Goal: Information Seeking & Learning: Learn about a topic

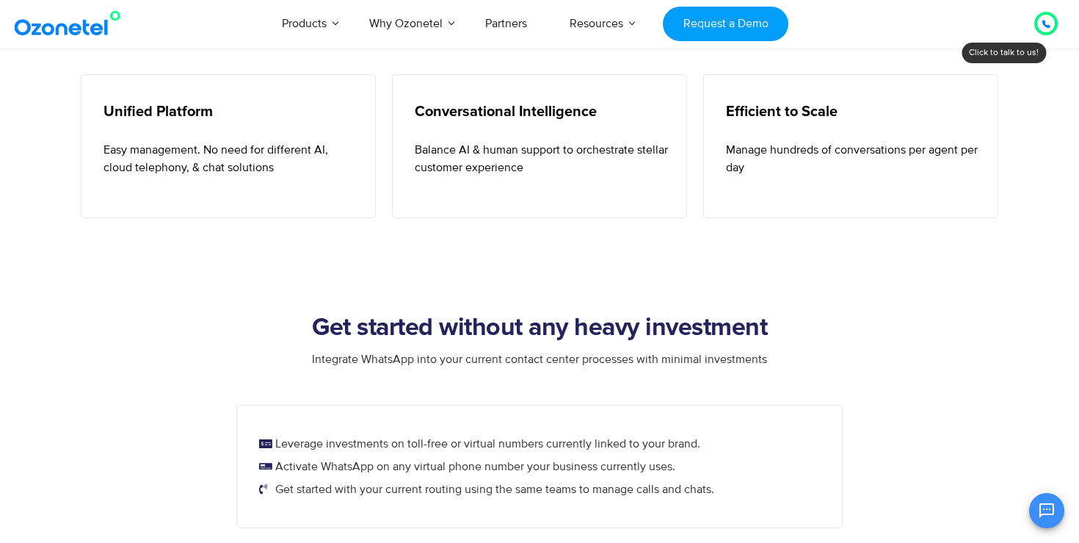
scroll to position [651, 0]
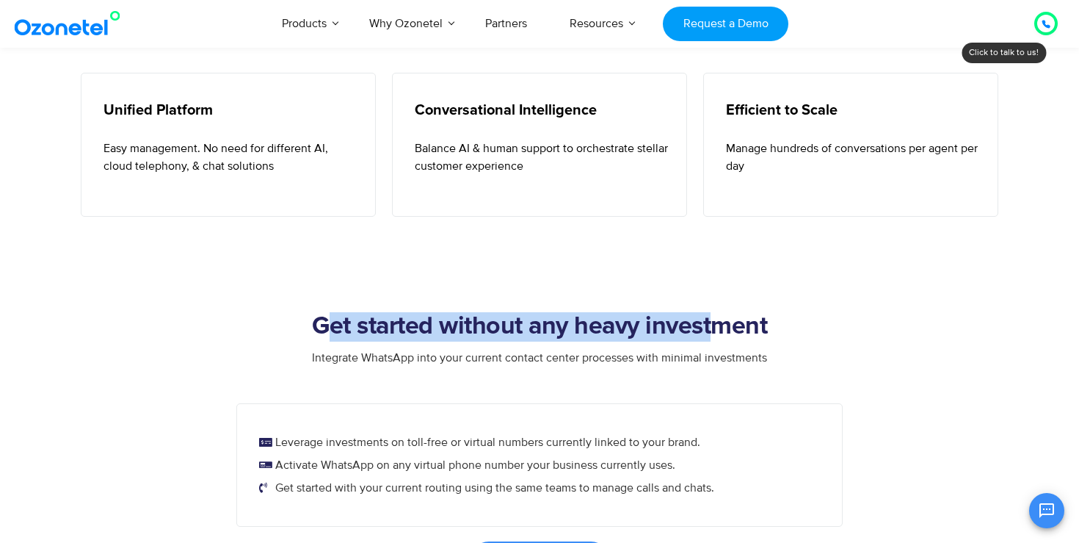
drag, startPoint x: 325, startPoint y: 315, endPoint x: 725, endPoint y: 325, distance: 399.5
click at [724, 325] on h2 "Get started without any heavy investment" at bounding box center [540, 326] width 918 height 29
click at [725, 325] on h2 "Get started without any heavy investment" at bounding box center [540, 326] width 918 height 29
drag, startPoint x: 777, startPoint y: 327, endPoint x: 384, endPoint y: 326, distance: 393.5
click at [384, 326] on h2 "Get started without any heavy investment" at bounding box center [540, 326] width 918 height 29
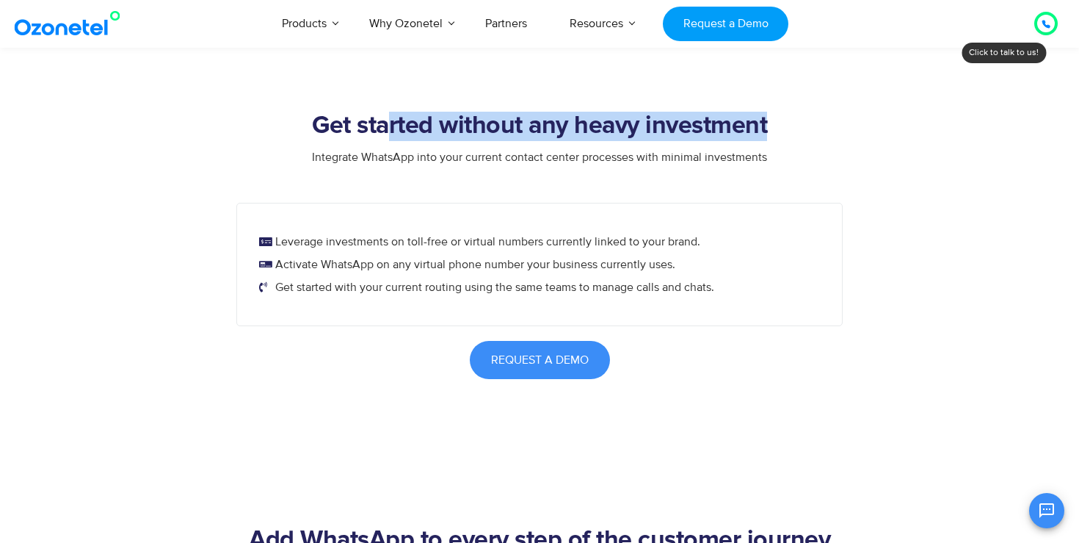
scroll to position [857, 0]
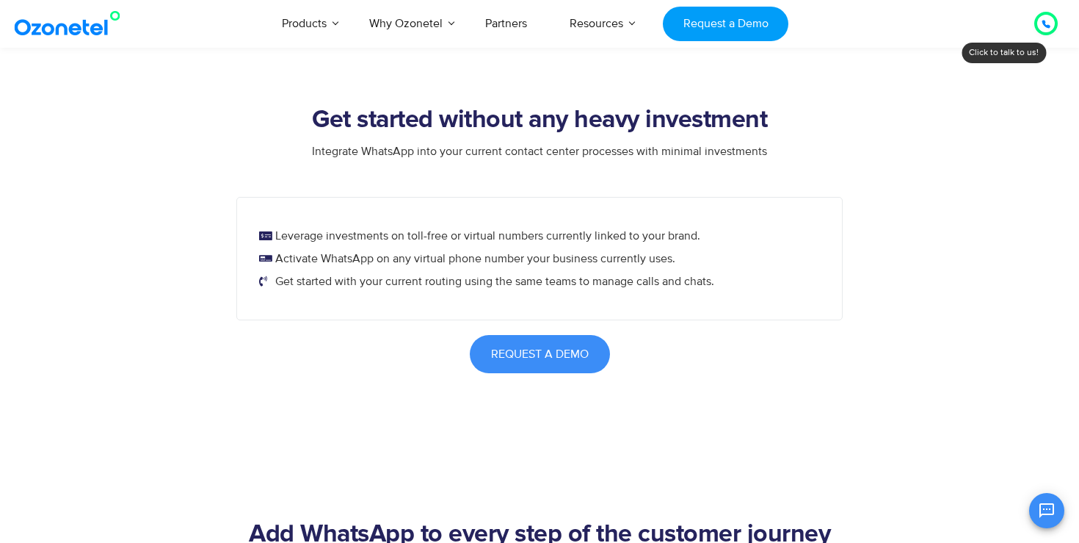
drag, startPoint x: 358, startPoint y: 247, endPoint x: 453, endPoint y: 300, distance: 108.5
click at [453, 300] on div "Leverage investments on toll-free or virtual numbers currently linked to your b…" at bounding box center [539, 258] width 606 height 123
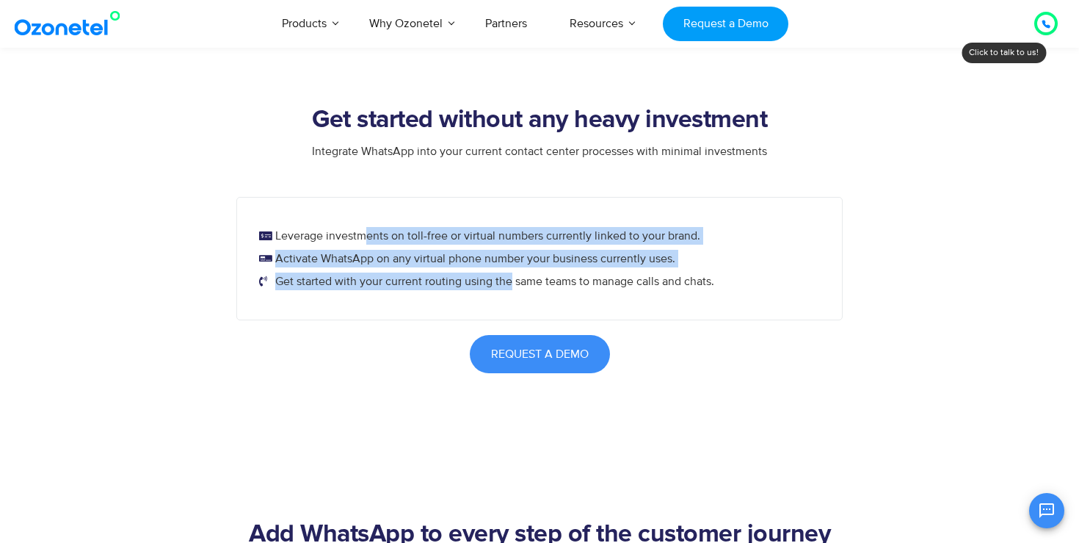
drag, startPoint x: 363, startPoint y: 229, endPoint x: 511, endPoint y: 276, distance: 154.9
click at [511, 276] on ul "Leverage investments on toll-free or virtual numbers currently linked to your b…" at bounding box center [541, 258] width 565 height 63
click at [511, 276] on span "Get started with your current routing using the same teams to manage calls and …" at bounding box center [493, 281] width 443 height 18
drag, startPoint x: 511, startPoint y: 276, endPoint x: 443, endPoint y: 219, distance: 89.1
click at [443, 219] on div "Leverage investments on toll-free or virtual numbers currently linked to your b…" at bounding box center [539, 258] width 606 height 123
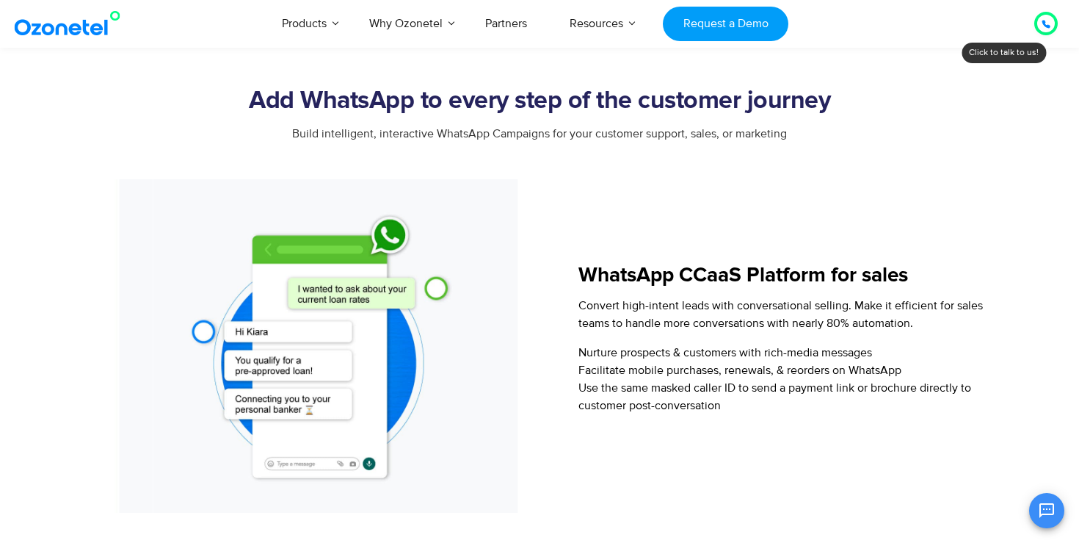
scroll to position [1299, 0]
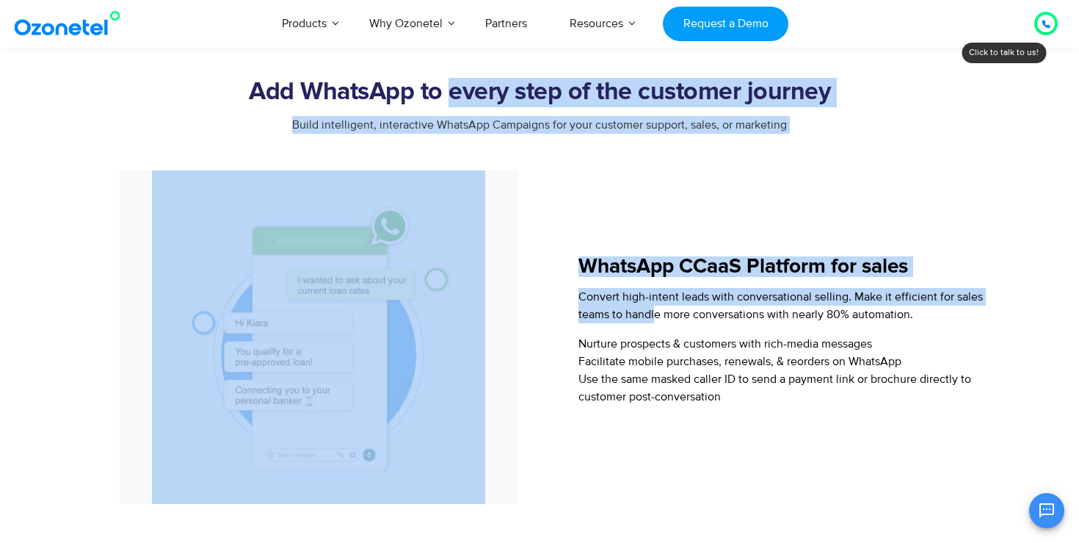
drag, startPoint x: 448, startPoint y: 92, endPoint x: 666, endPoint y: 356, distance: 342.6
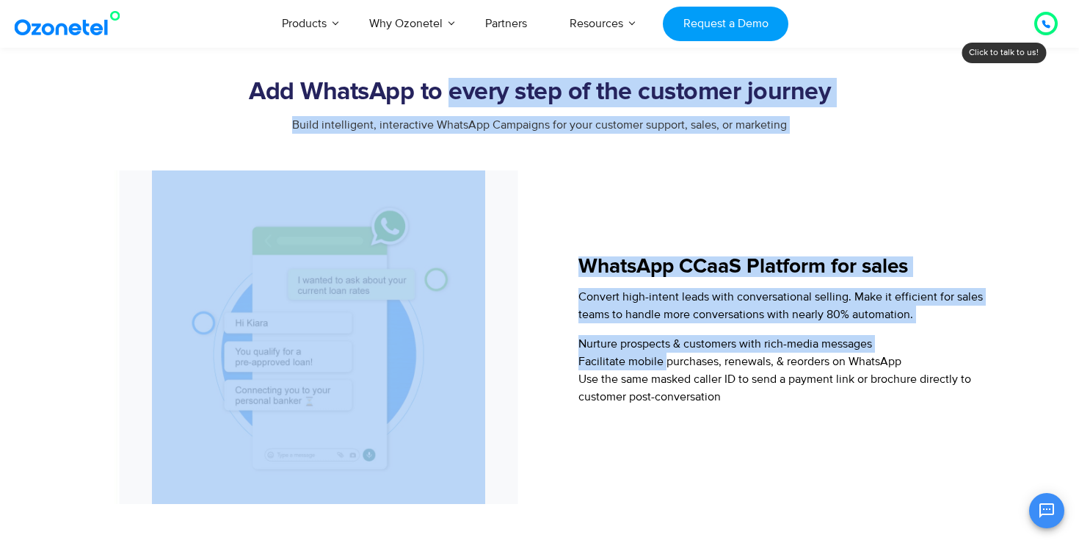
click at [666, 356] on span "Facilitate mobile purchases, renewals, & reorders on WhatsApp" at bounding box center [739, 361] width 323 height 15
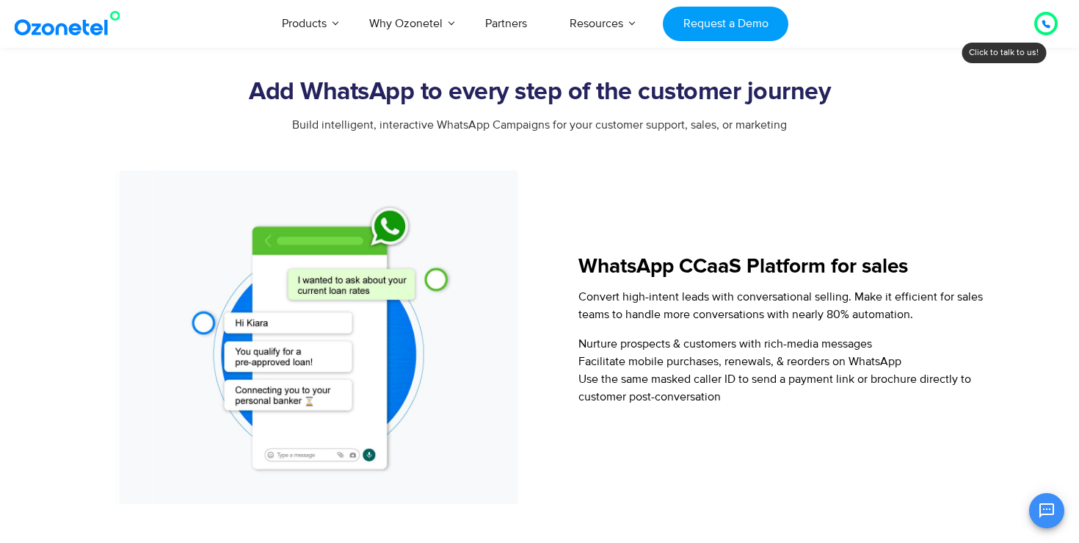
scroll to position [1354, 0]
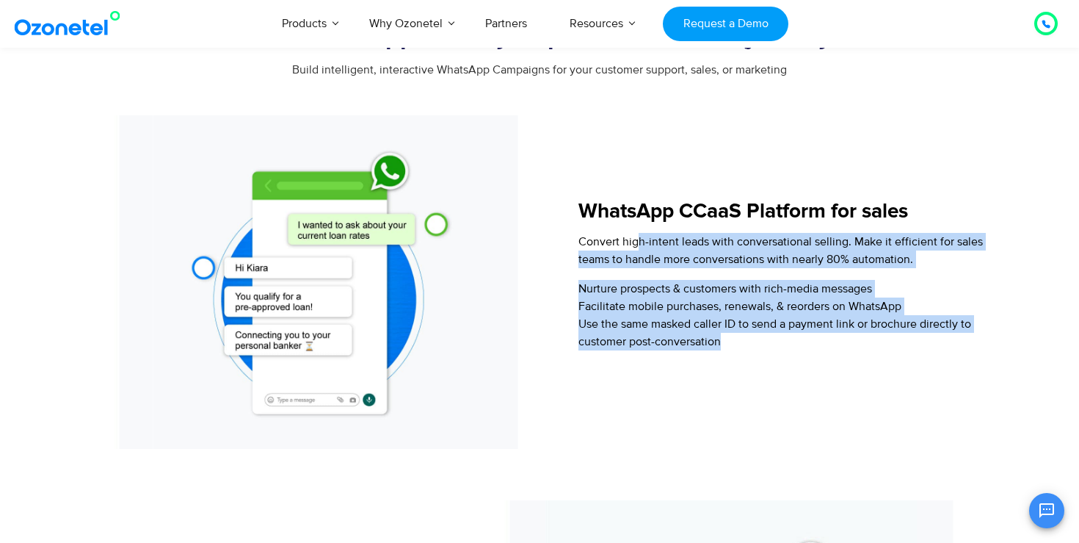
drag, startPoint x: 640, startPoint y: 233, endPoint x: 734, endPoint y: 344, distance: 145.3
click at [734, 344] on div "WhatsApp CCaaS Platform for sales Convert high-intent leads with conversational…" at bounding box center [776, 281] width 440 height 333
click at [734, 344] on li "Use the same masked caller ID to send a payment link or brochure directly to cu…" at bounding box center [787, 332] width 418 height 35
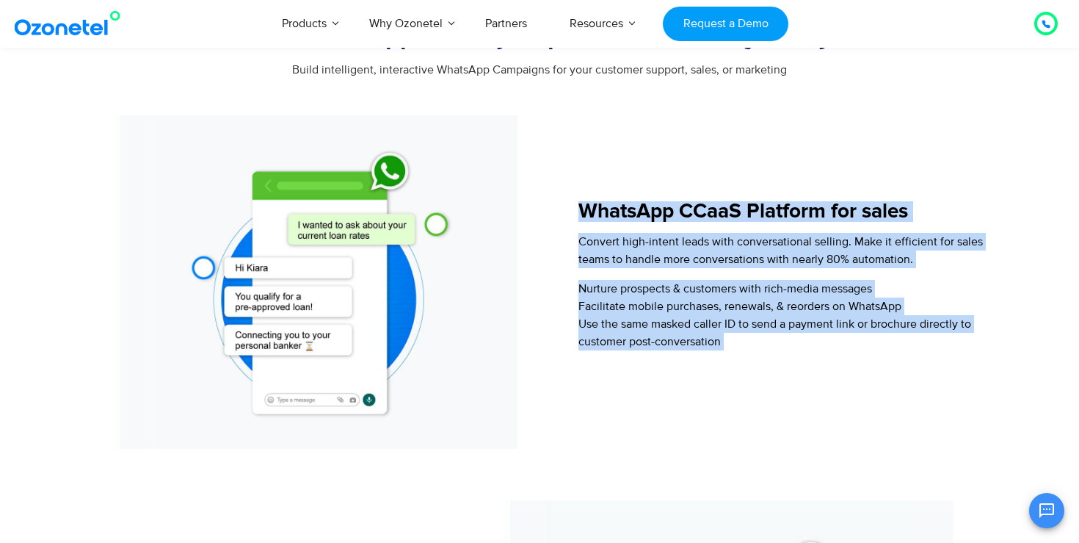
drag, startPoint x: 734, startPoint y: 344, endPoint x: 631, endPoint y: 206, distance: 171.5
click at [631, 206] on div "WhatsApp CCaaS Platform for sales Convert high-intent leads with conversational…" at bounding box center [776, 281] width 440 height 333
click at [631, 220] on h5 "WhatsApp CCaaS Platform for sales" at bounding box center [787, 211] width 418 height 21
drag, startPoint x: 631, startPoint y: 220, endPoint x: 720, endPoint y: 351, distance: 158.6
click at [720, 351] on div "WhatsApp CCaaS Platform for sales Convert high-intent leads with conversational…" at bounding box center [776, 281] width 440 height 333
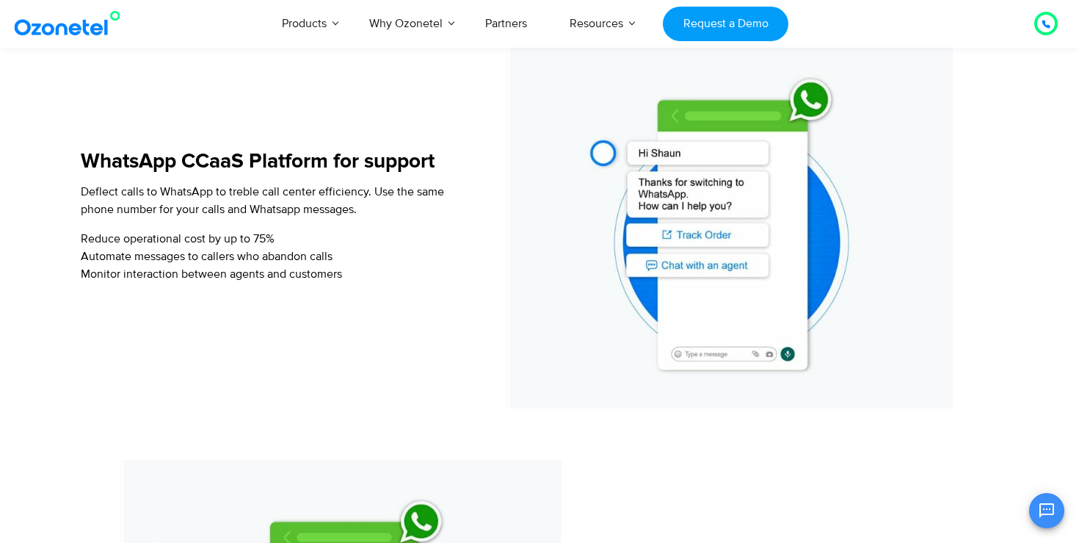
scroll to position [1837, 0]
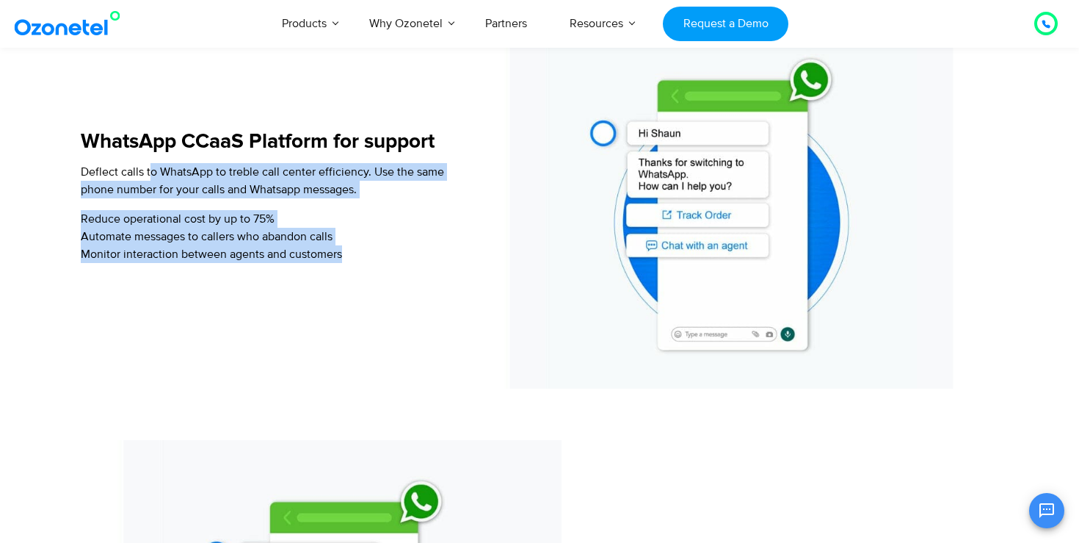
drag, startPoint x: 148, startPoint y: 174, endPoint x: 372, endPoint y: 261, distance: 240.1
click at [371, 260] on div "WhatsApp CCaaS Platform for support Deflect calls to WhatsApp to treble call ce…" at bounding box center [273, 203] width 385 height 371
click at [372, 261] on li "Monitor interaction between agents and customers" at bounding box center [266, 254] width 371 height 18
drag, startPoint x: 372, startPoint y: 261, endPoint x: 181, endPoint y: 162, distance: 215.1
click at [181, 162] on div "WhatsApp CCaaS Platform for support Deflect calls to WhatsApp to treble call ce…" at bounding box center [273, 203] width 385 height 371
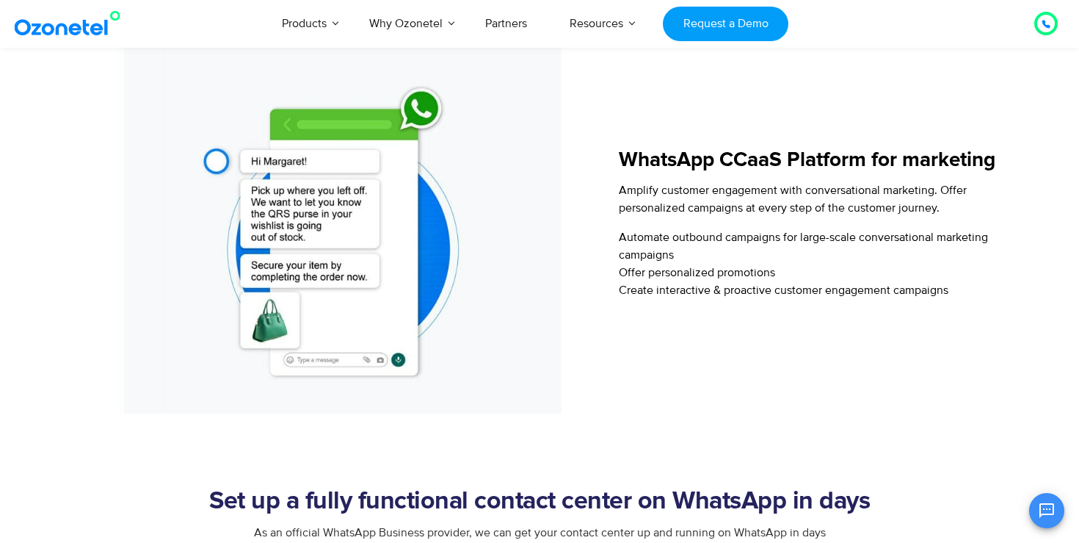
scroll to position [2232, 0]
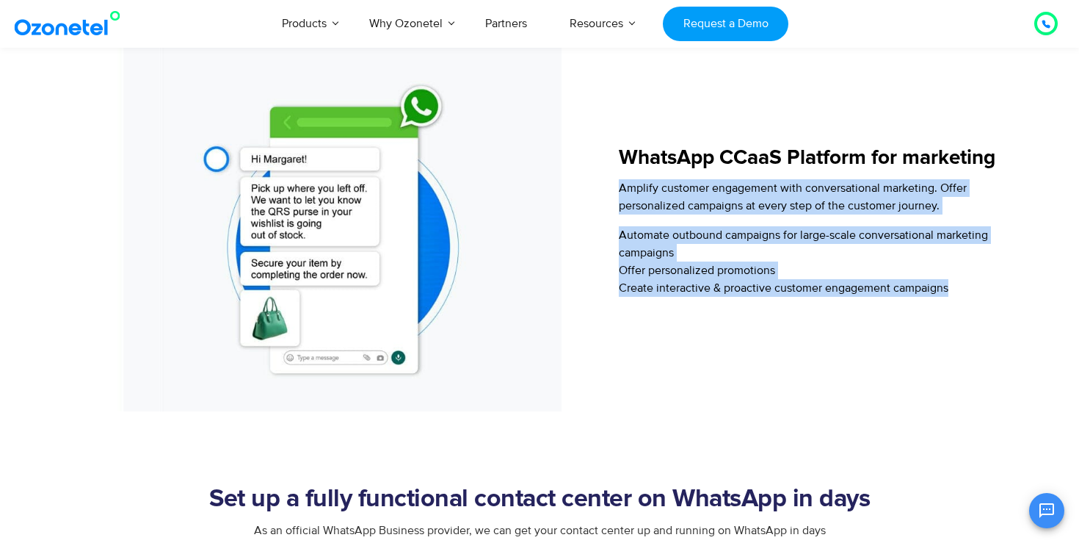
drag, startPoint x: 616, startPoint y: 199, endPoint x: 833, endPoint y: 358, distance: 269.0
click at [833, 358] on div "WhatsApp CCaaS Platform for marketing Amplify customer engagement with conversa…" at bounding box center [800, 228] width 393 height 366
click at [833, 357] on div "WhatsApp CCaaS Platform for marketing Amplify customer engagement with conversa…" at bounding box center [800, 228] width 393 height 366
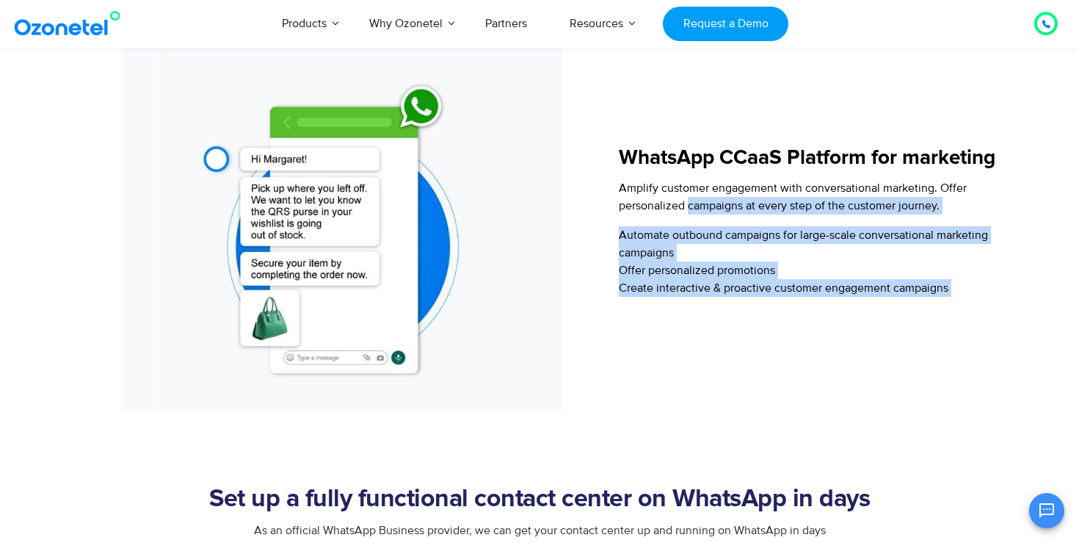
drag, startPoint x: 833, startPoint y: 357, endPoint x: 710, endPoint y: 215, distance: 187.8
click at [710, 215] on div "WhatsApp CCaaS Platform for marketing Amplify customer engagement with conversa…" at bounding box center [800, 228] width 393 height 366
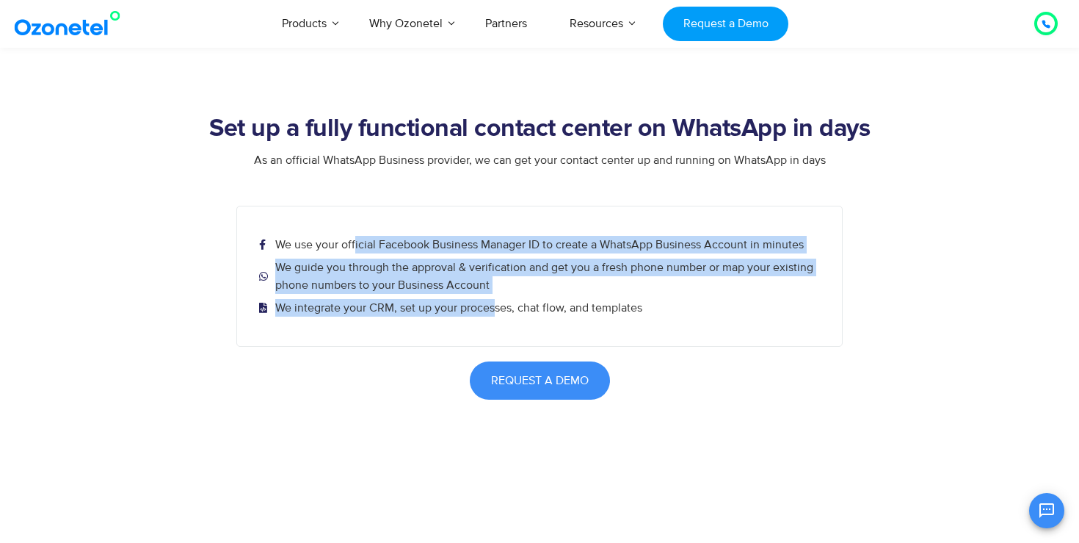
drag, startPoint x: 418, startPoint y: 265, endPoint x: 505, endPoint y: 304, distance: 95.6
click at [502, 304] on ul "We use your official Facebook Business Manager ID to create a WhatsApp Business…" at bounding box center [541, 276] width 565 height 81
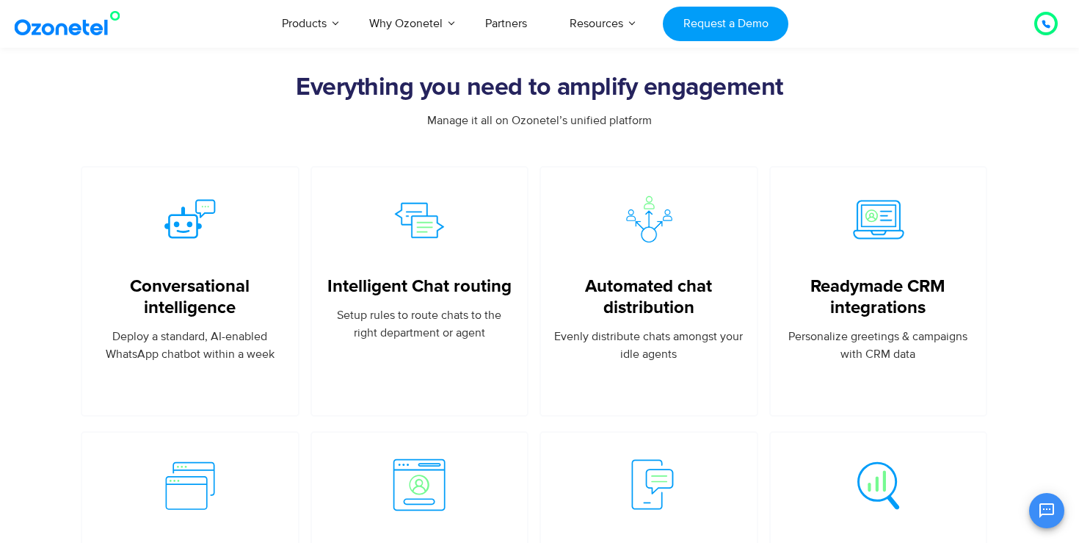
scroll to position [3084, 0]
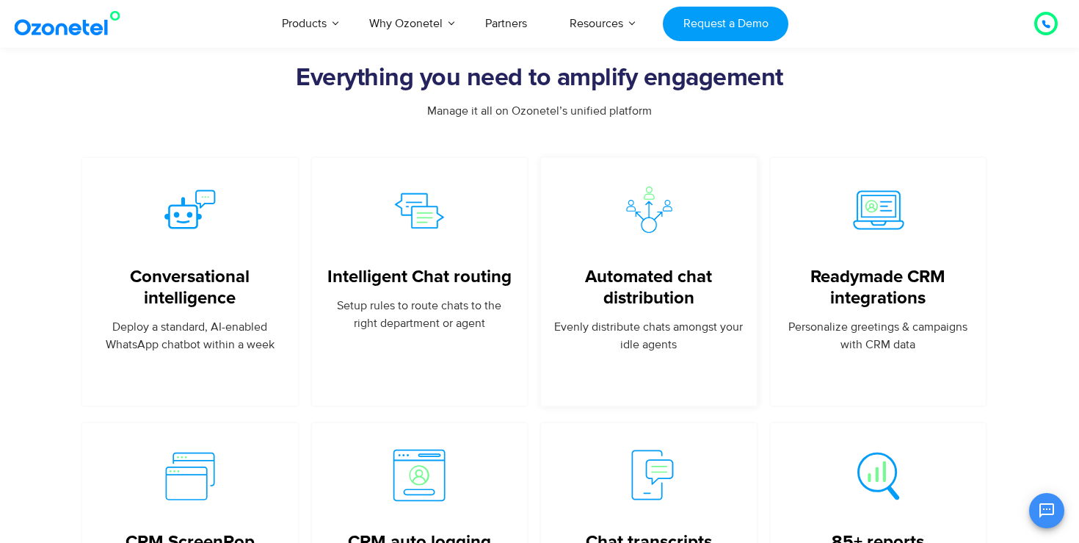
drag, startPoint x: 369, startPoint y: 313, endPoint x: 690, endPoint y: 364, distance: 325.5
click at [692, 369] on div "Conversational intelligence Deploy a standard, AI-enabled WhatsApp chatbot with…" at bounding box center [540, 281] width 918 height 250
drag, startPoint x: 690, startPoint y: 364, endPoint x: 606, endPoint y: 311, distance: 99.4
click at [606, 311] on div "Automated chat distribution Evenly distribute chats amongst your idle agents" at bounding box center [648, 282] width 189 height 200
drag, startPoint x: 438, startPoint y: 81, endPoint x: 590, endPoint y: 79, distance: 152.0
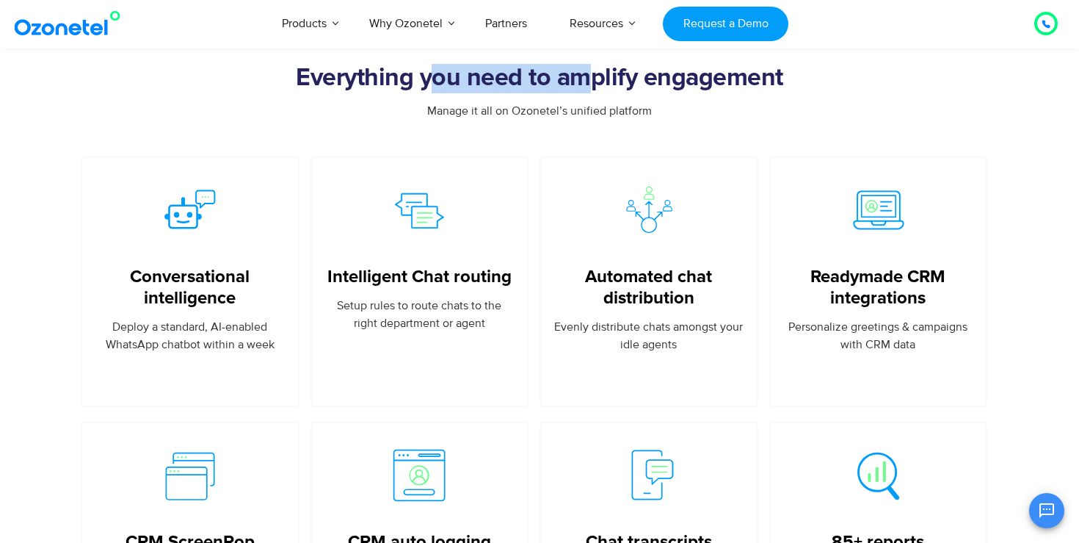
click at [590, 79] on h2 "Everything you need to amplify engagement" at bounding box center [540, 78] width 918 height 29
drag, startPoint x: 636, startPoint y: 81, endPoint x: 325, endPoint y: 89, distance: 310.6
click at [326, 89] on h2 "Everything you need to amplify engagement" at bounding box center [540, 78] width 918 height 29
click at [325, 89] on h2 "Everything you need to amplify engagement" at bounding box center [540, 78] width 918 height 29
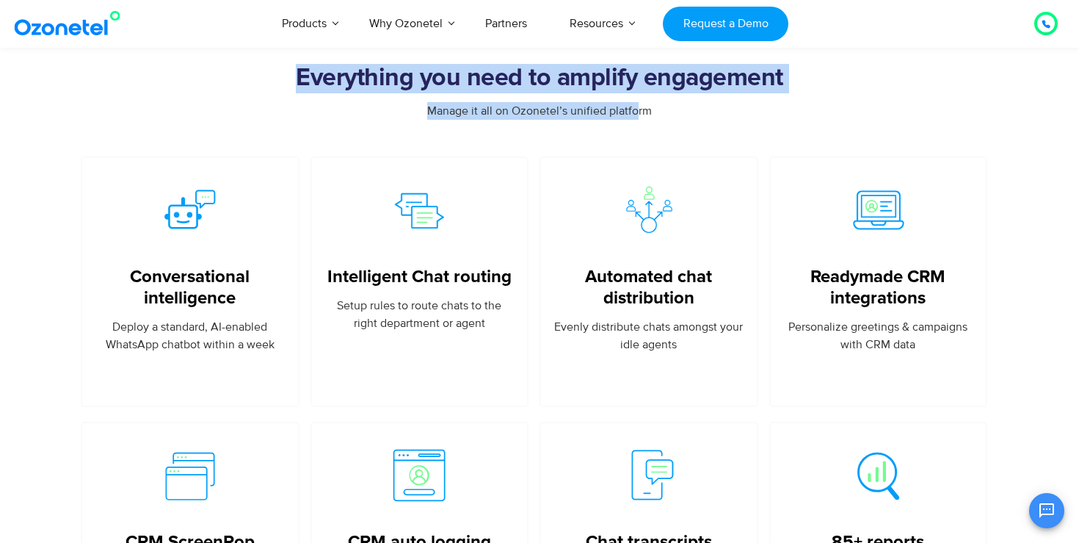
drag, startPoint x: 297, startPoint y: 72, endPoint x: 636, endPoint y: 112, distance: 341.6
click at [636, 112] on div "Everything you need to amplify engagement Manage it all on Ozonetel’s unified p…" at bounding box center [540, 502] width 918 height 877
click at [636, 112] on span "Manage it all on Ozonetel’s unified platform" at bounding box center [539, 111] width 225 height 15
drag, startPoint x: 650, startPoint y: 112, endPoint x: 323, endPoint y: 79, distance: 328.4
click at [323, 79] on div "Everything you need to amplify engagement Manage it all on Ozonetel’s unified p…" at bounding box center [540, 502] width 918 height 877
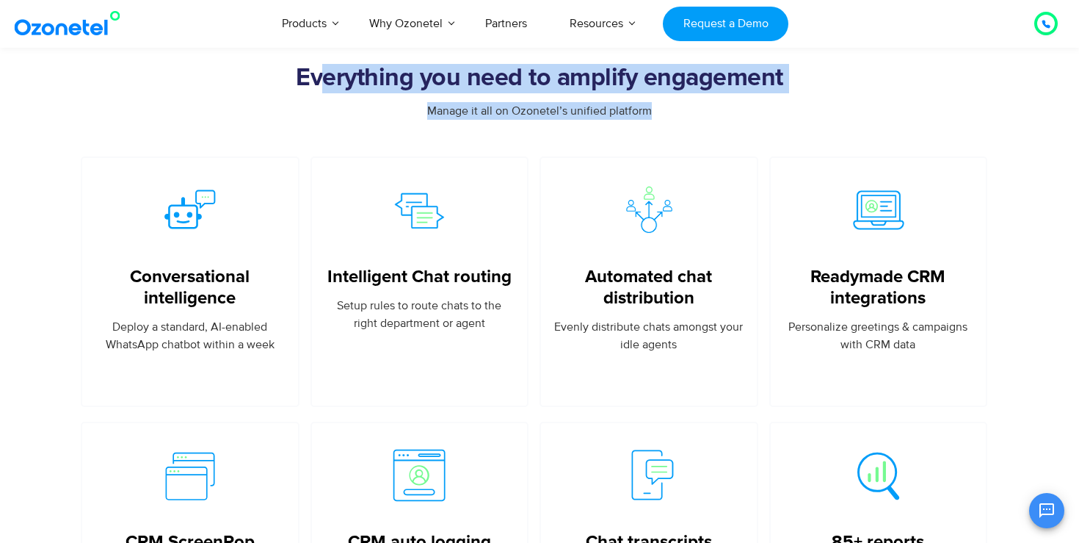
click at [323, 79] on h2 "Everything you need to amplify engagement" at bounding box center [540, 78] width 918 height 29
drag, startPoint x: 323, startPoint y: 79, endPoint x: 659, endPoint y: 110, distance: 337.6
click at [659, 110] on div "Everything you need to amplify engagement Manage it all on Ozonetel’s unified p…" at bounding box center [540, 502] width 918 height 877
click at [659, 110] on div "Manage it all on Ozonetel’s unified platform" at bounding box center [540, 111] width 918 height 18
drag, startPoint x: 659, startPoint y: 110, endPoint x: 303, endPoint y: 76, distance: 357.7
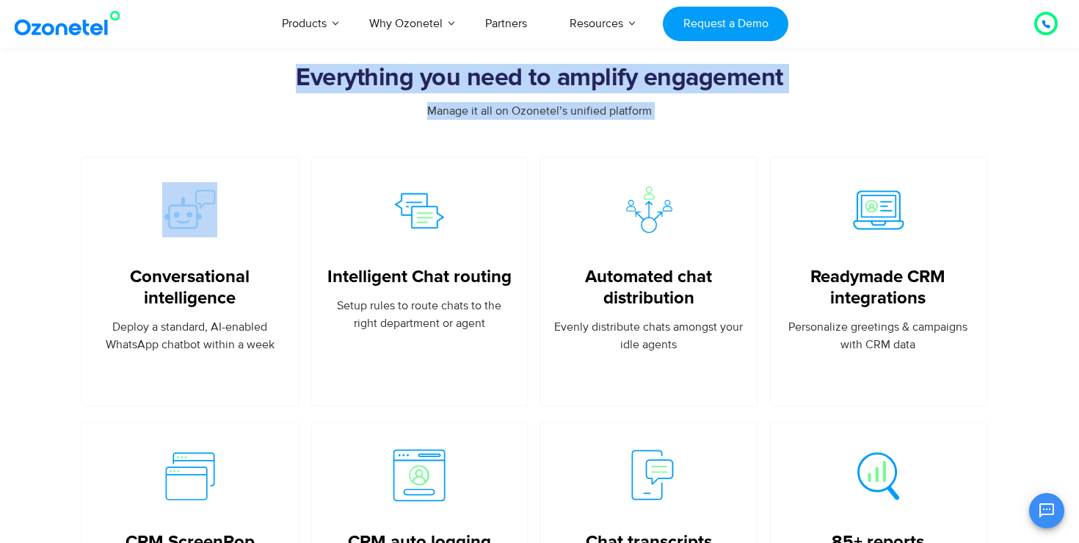
click at [303, 76] on div "Everything you need to amplify engagement Manage it all on Ozonetel’s unified p…" at bounding box center [540, 502] width 918 height 877
click at [303, 76] on h2 "Everything you need to amplify engagement" at bounding box center [540, 78] width 918 height 29
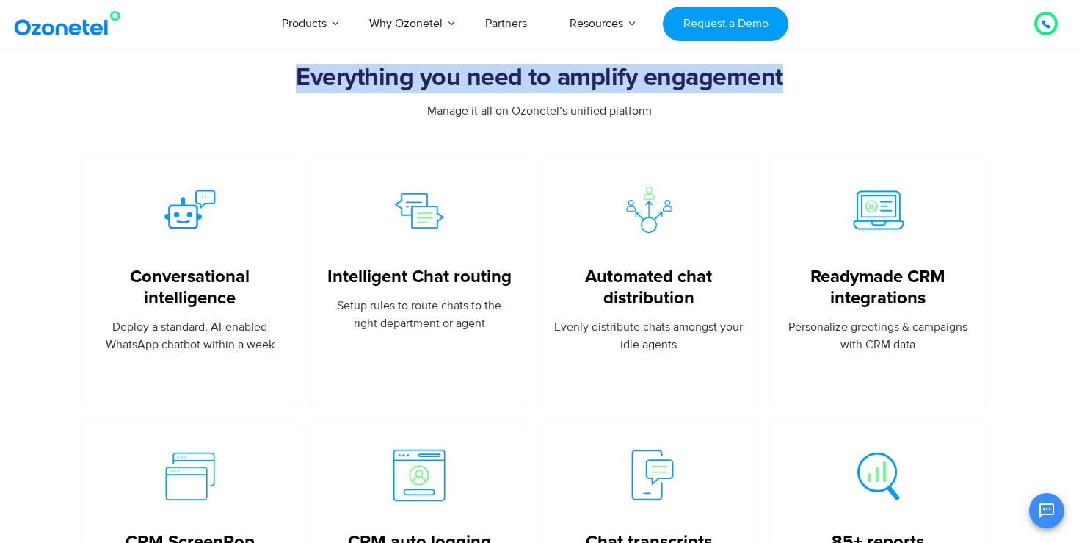
drag, startPoint x: 303, startPoint y: 76, endPoint x: 629, endPoint y: 98, distance: 326.7
click at [629, 97] on div "Everything you need to amplify engagement" at bounding box center [540, 83] width 918 height 38
click at [629, 98] on div "Everything you need to amplify engagement" at bounding box center [540, 83] width 918 height 38
drag, startPoint x: 650, startPoint y: 106, endPoint x: 286, endPoint y: 76, distance: 364.6
click at [286, 76] on div "Everything you need to amplify engagement Manage it all on Ozonetel’s unified p…" at bounding box center [540, 502] width 918 height 877
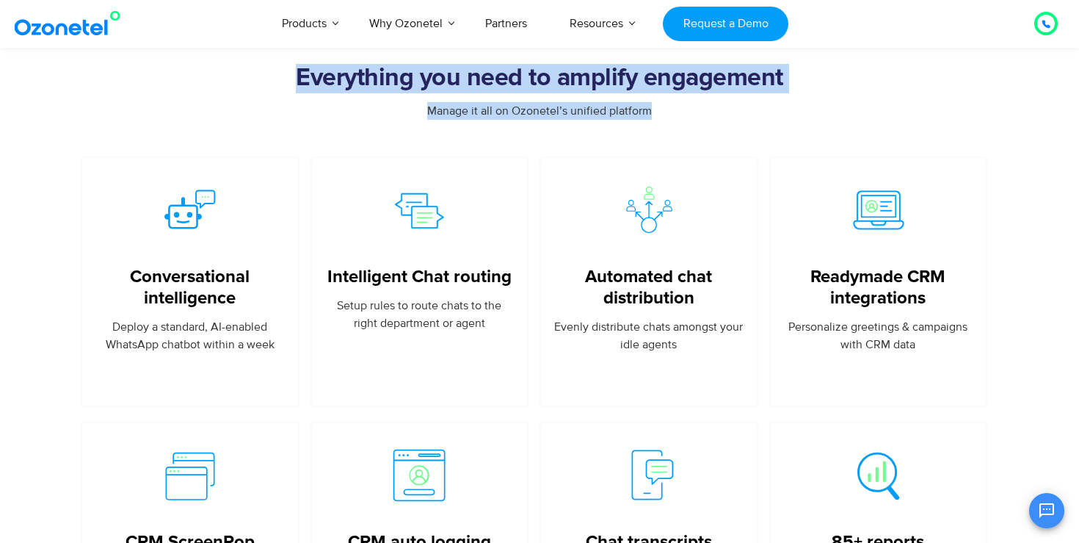
click at [286, 76] on h2 "Everything you need to amplify engagement" at bounding box center [540, 78] width 918 height 29
drag, startPoint x: 286, startPoint y: 76, endPoint x: 621, endPoint y: 122, distance: 337.9
click at [621, 122] on div "Everything you need to amplify engagement Manage it all on Ozonetel’s unified p…" at bounding box center [540, 502] width 918 height 877
click at [622, 121] on div "Manage it all on Ozonetel’s unified platform" at bounding box center [540, 129] width 918 height 54
drag, startPoint x: 631, startPoint y: 117, endPoint x: 307, endPoint y: 79, distance: 326.8
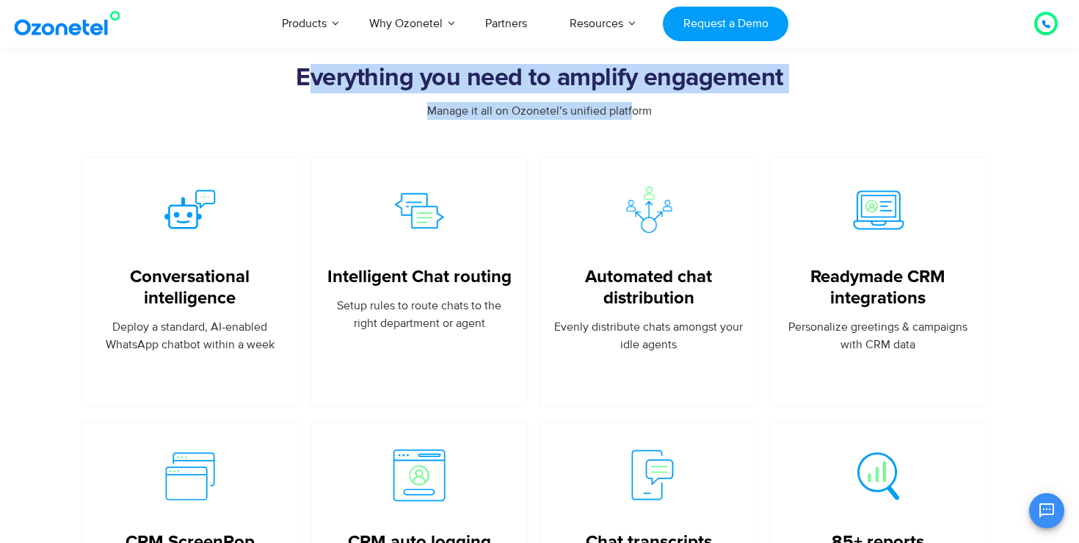
click at [307, 79] on div "Everything you need to amplify engagement Manage it all on Ozonetel’s unified p…" at bounding box center [540, 502] width 918 height 877
click at [307, 79] on h2 "Everything you need to amplify engagement" at bounding box center [540, 78] width 918 height 29
drag, startPoint x: 307, startPoint y: 79, endPoint x: 642, endPoint y: 114, distance: 337.3
click at [642, 114] on div "Everything you need to amplify engagement Manage it all on Ozonetel’s unified p…" at bounding box center [540, 502] width 918 height 877
click at [642, 114] on span "Manage it all on Ozonetel’s unified platform" at bounding box center [539, 111] width 225 height 15
